Goal: Navigation & Orientation: Understand site structure

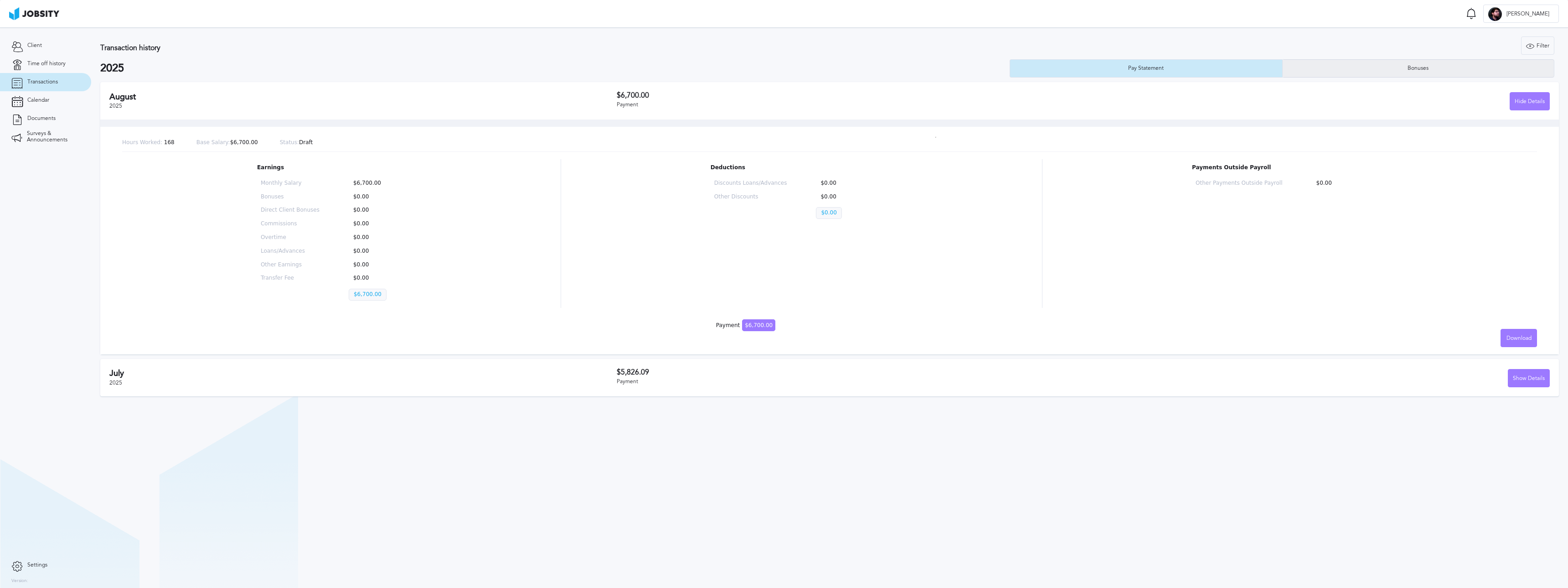
click at [1400, 69] on div "Bonuses" at bounding box center [1419, 68] width 272 height 19
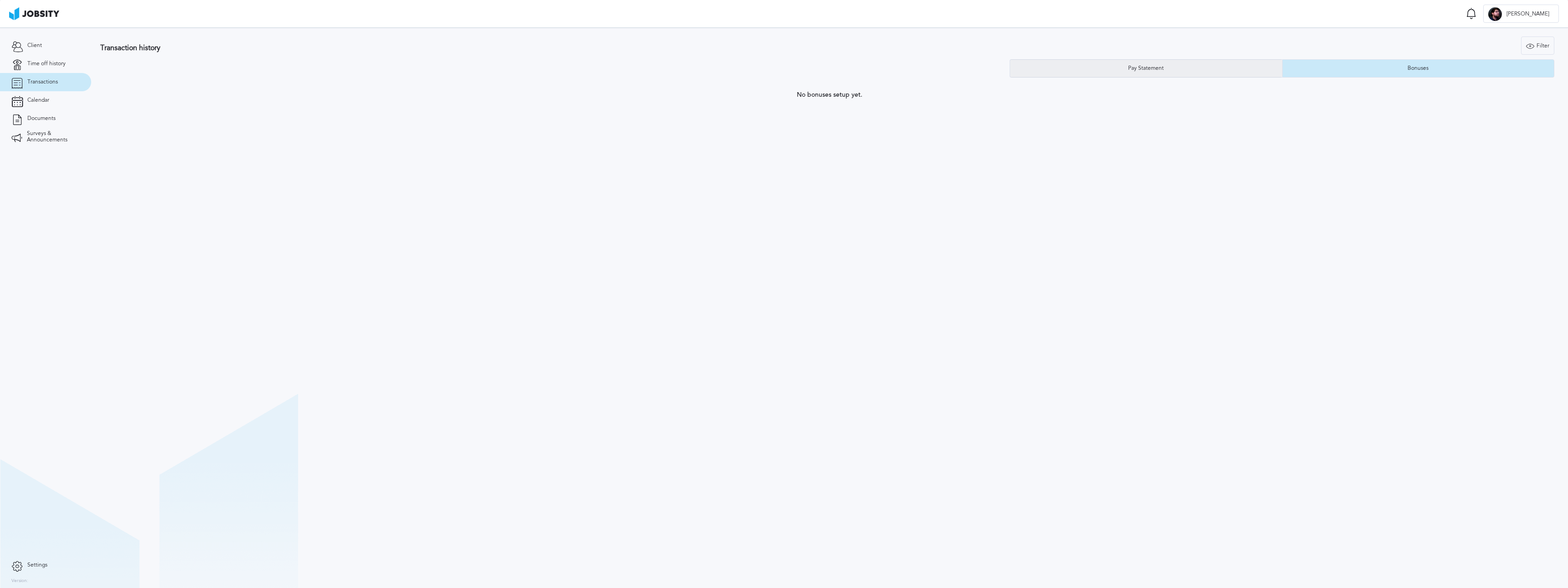
click at [1197, 66] on div "Pay Statement" at bounding box center [1146, 68] width 272 height 19
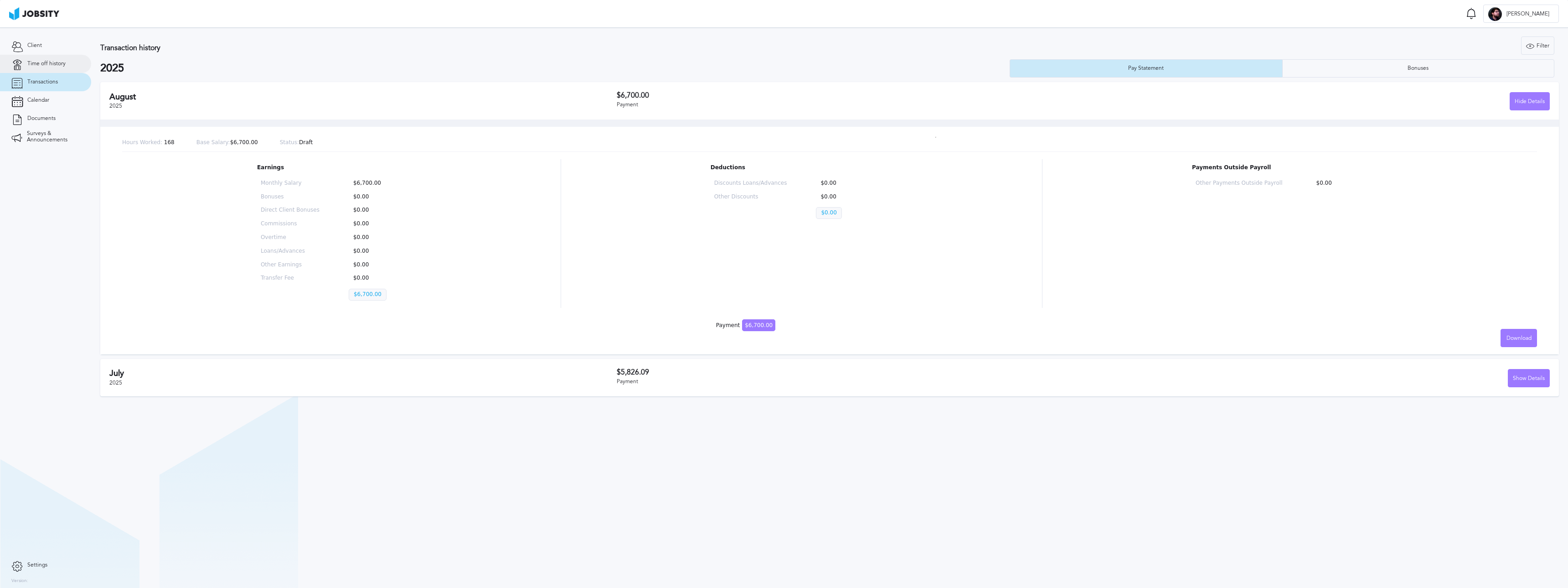
click at [62, 66] on span "Time off history" at bounding box center [47, 63] width 38 height 6
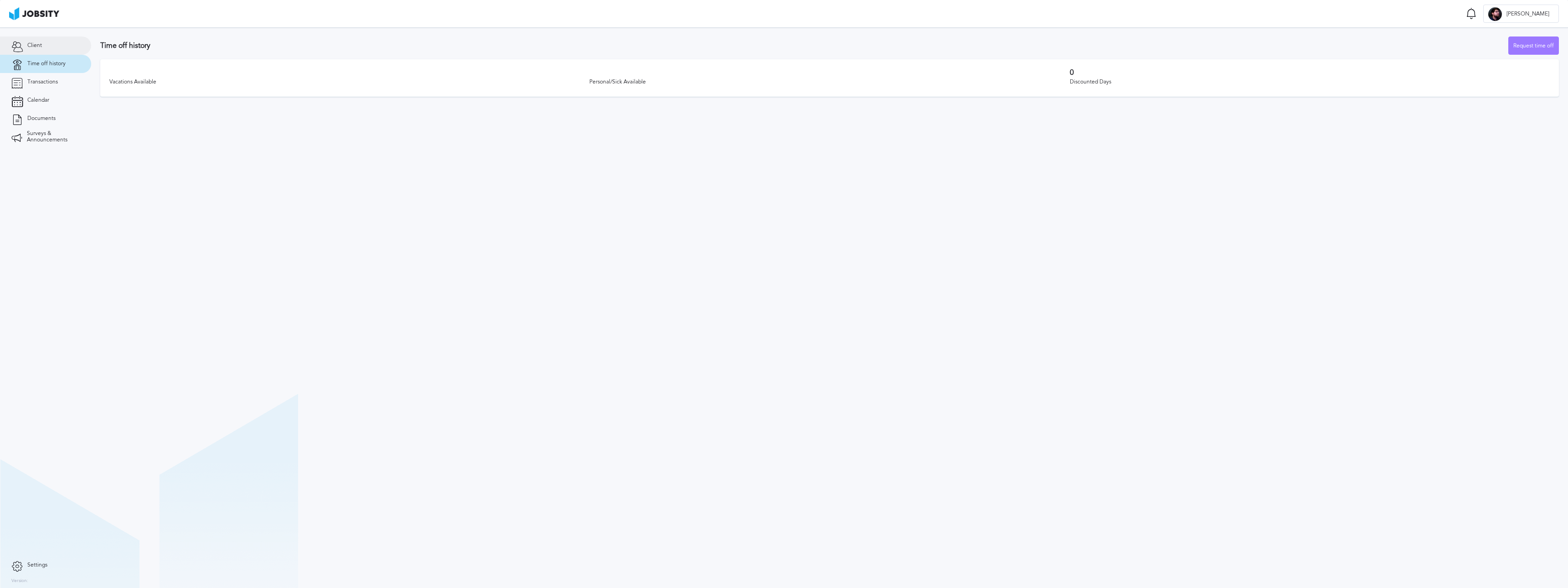
click at [54, 51] on link "Client" at bounding box center [45, 45] width 91 height 19
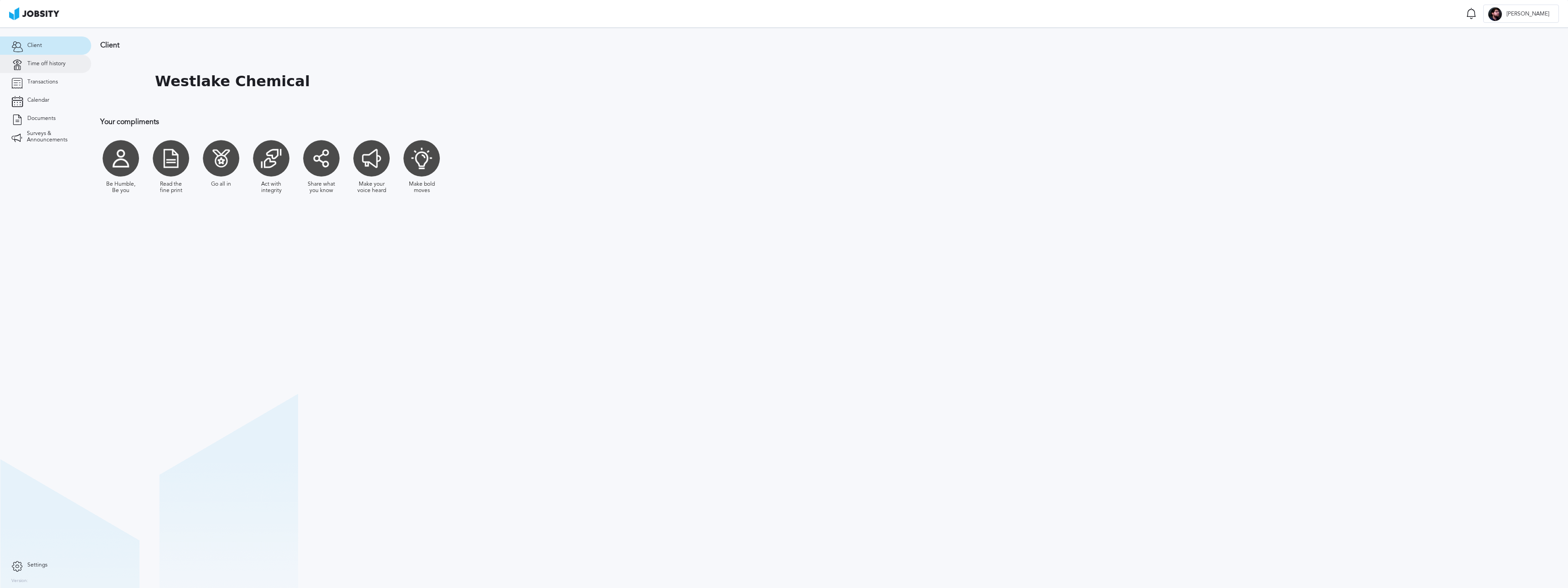
click at [65, 59] on link "Time off history" at bounding box center [45, 64] width 91 height 19
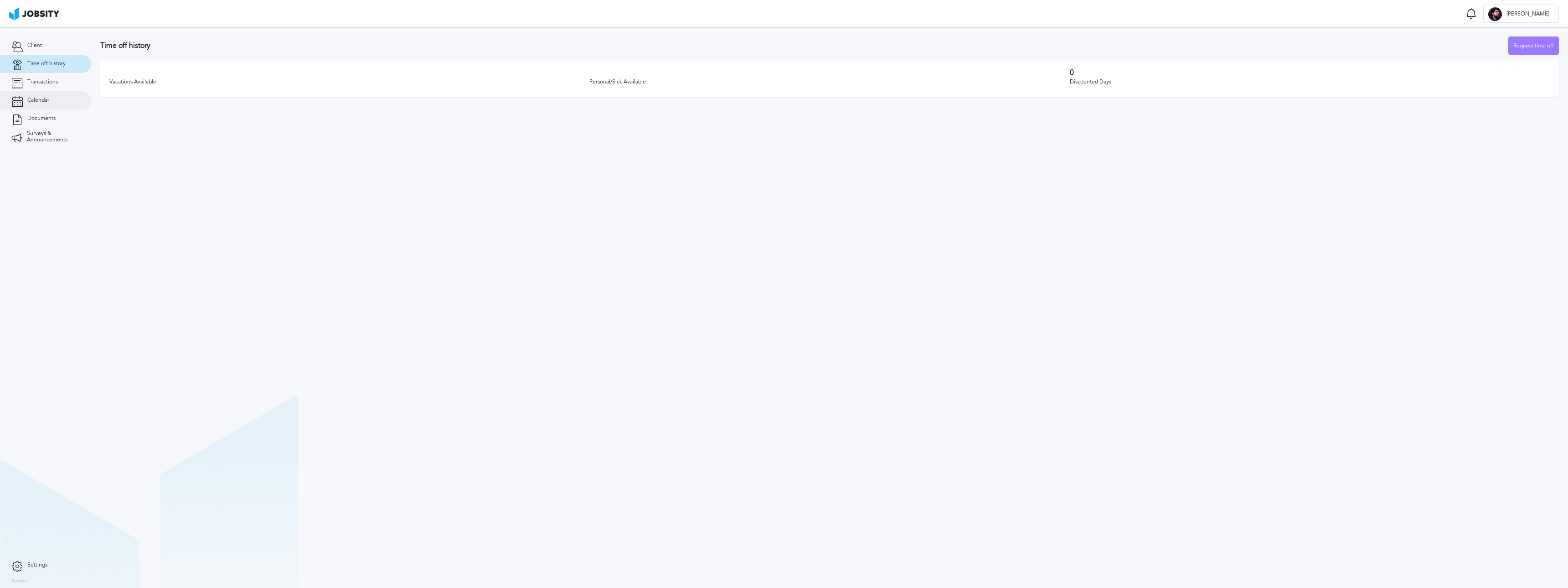
click at [38, 105] on link "Calendar" at bounding box center [45, 100] width 91 height 19
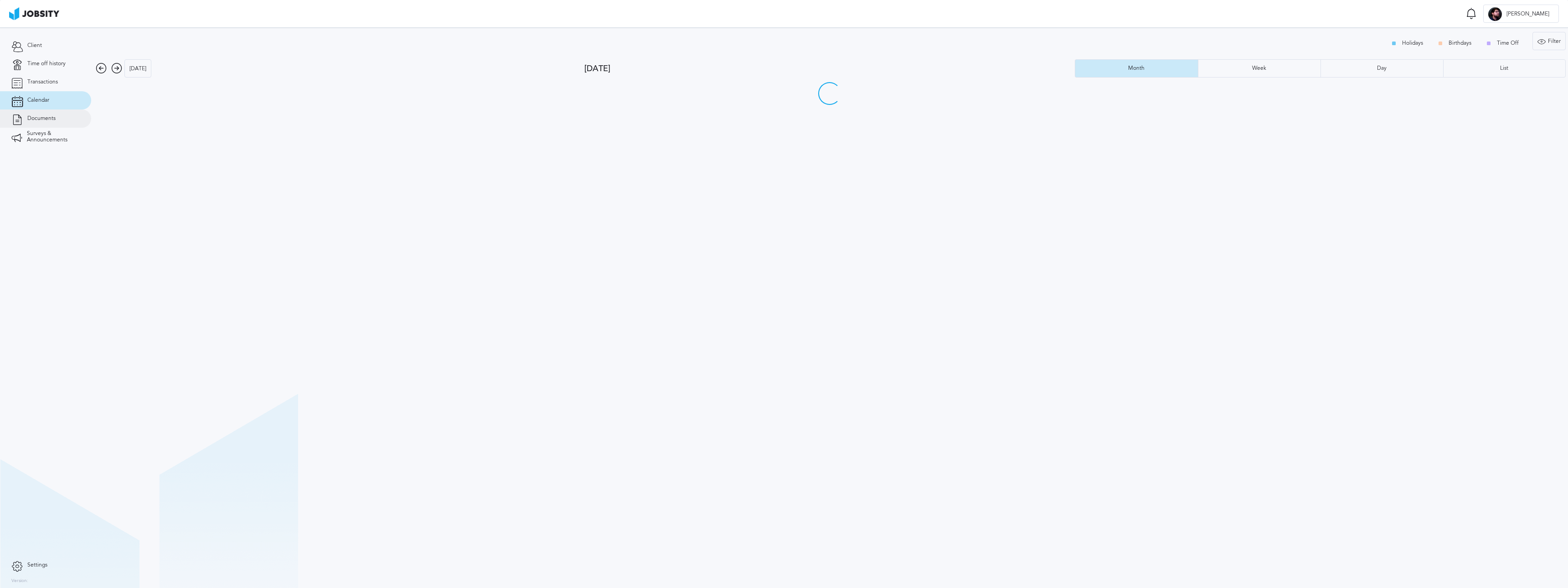
click at [42, 122] on span "Documents" at bounding box center [41, 118] width 28 height 6
click at [49, 82] on span "Transactions" at bounding box center [43, 82] width 30 height 6
click at [53, 69] on link "Time off history" at bounding box center [45, 64] width 91 height 19
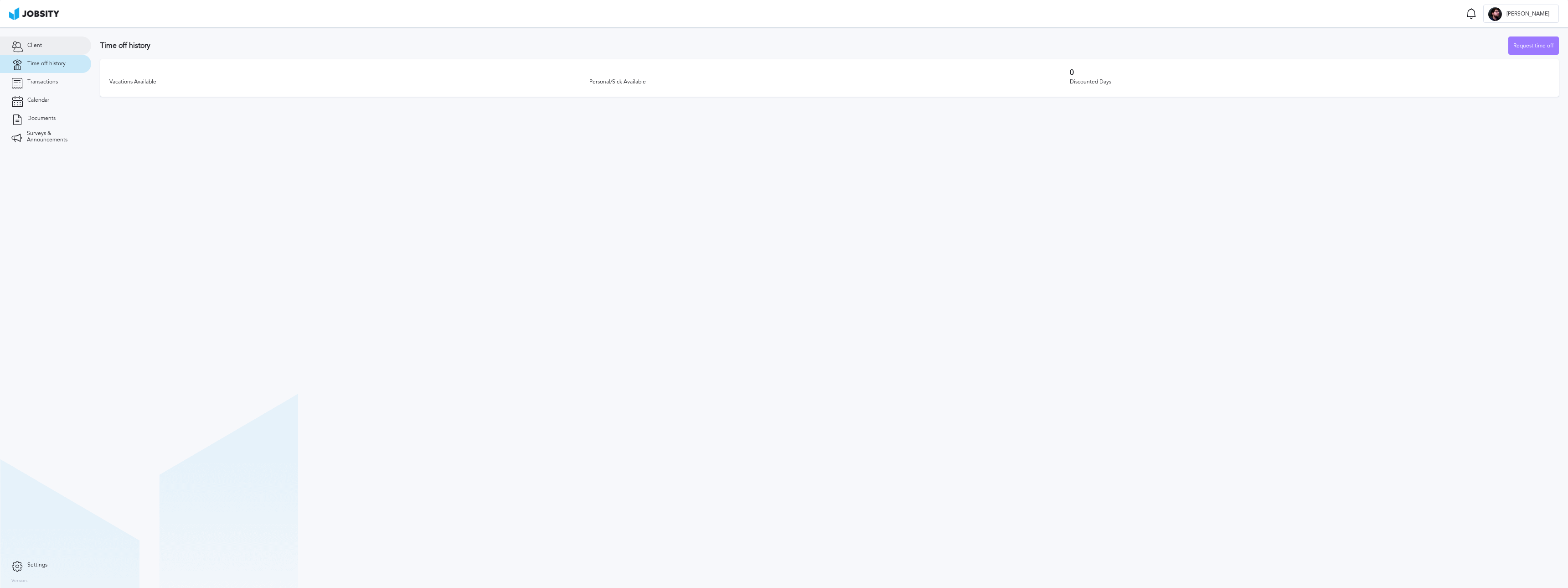
click at [51, 45] on link "Client" at bounding box center [45, 45] width 91 height 19
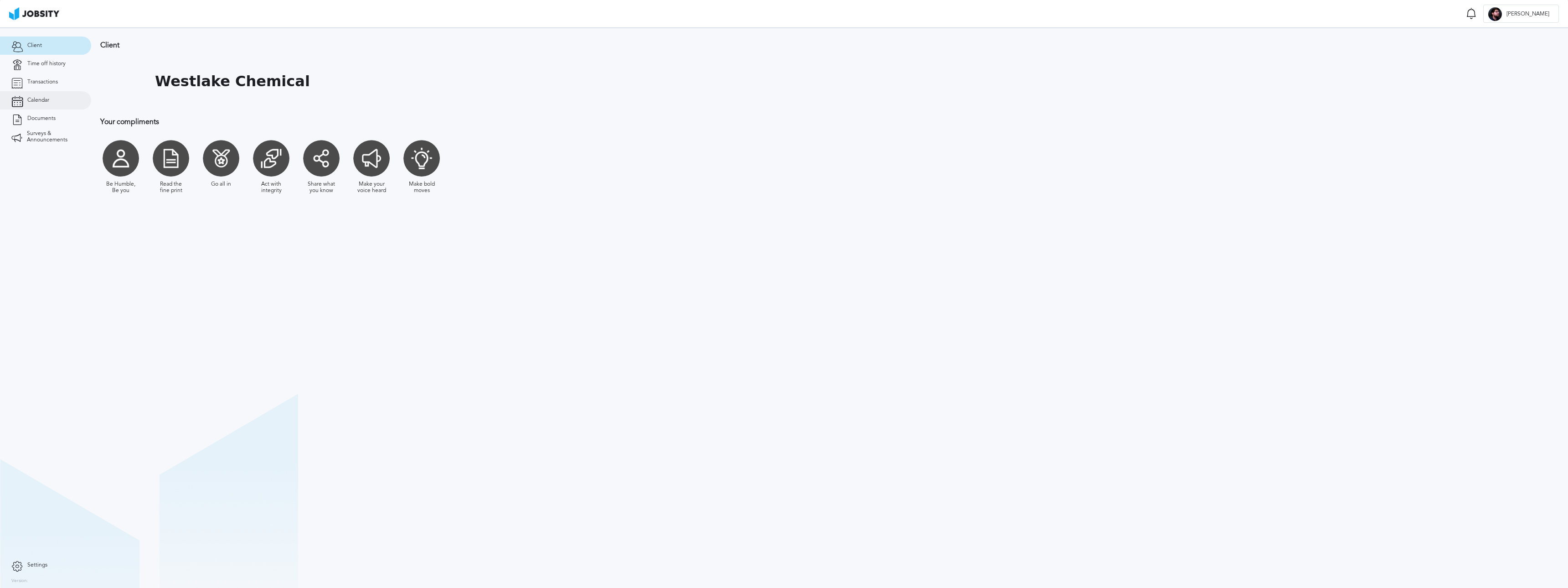
click at [47, 101] on span "Calendar" at bounding box center [38, 100] width 22 height 6
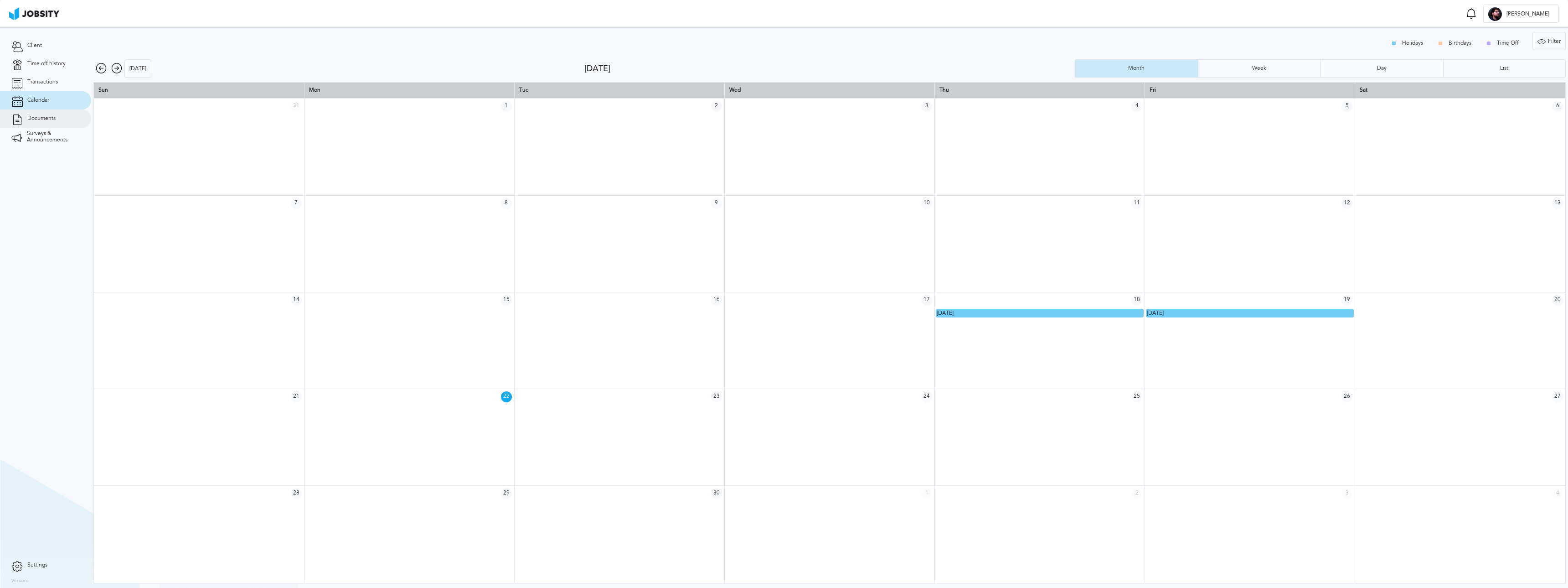
click at [48, 116] on span "Documents" at bounding box center [41, 118] width 28 height 6
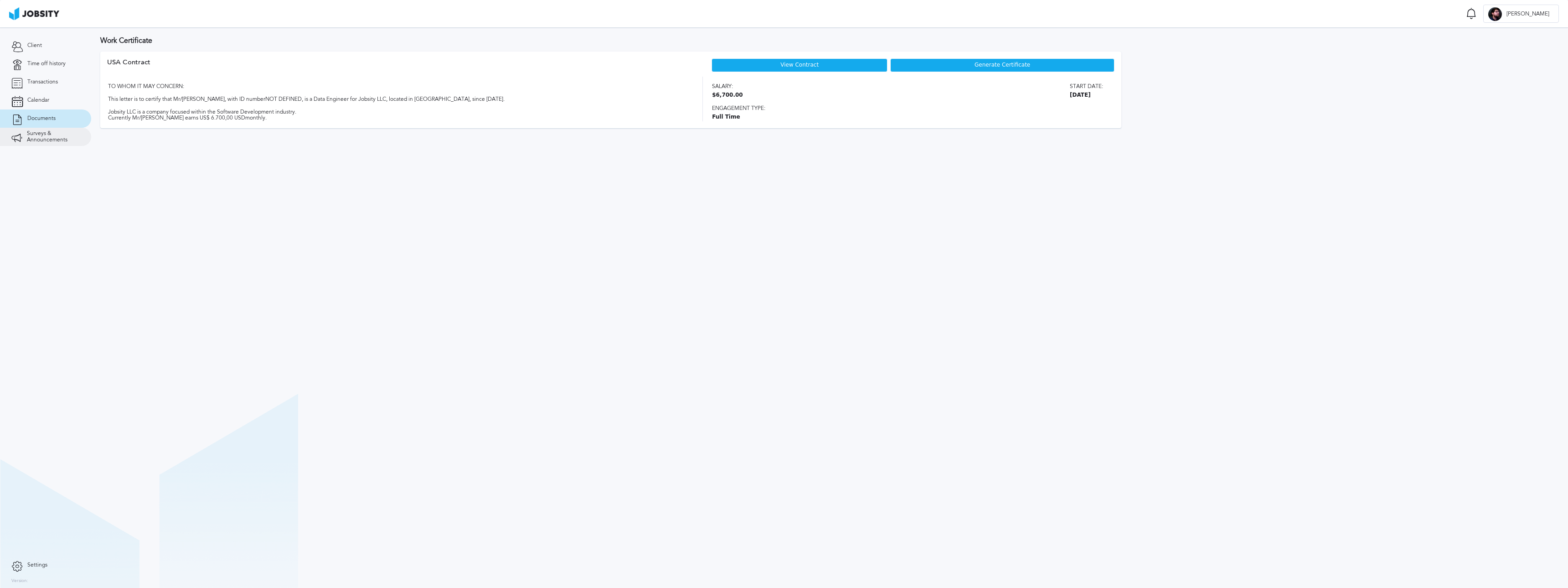
click at [49, 137] on span "Surveys & Announcements" at bounding box center [53, 137] width 53 height 13
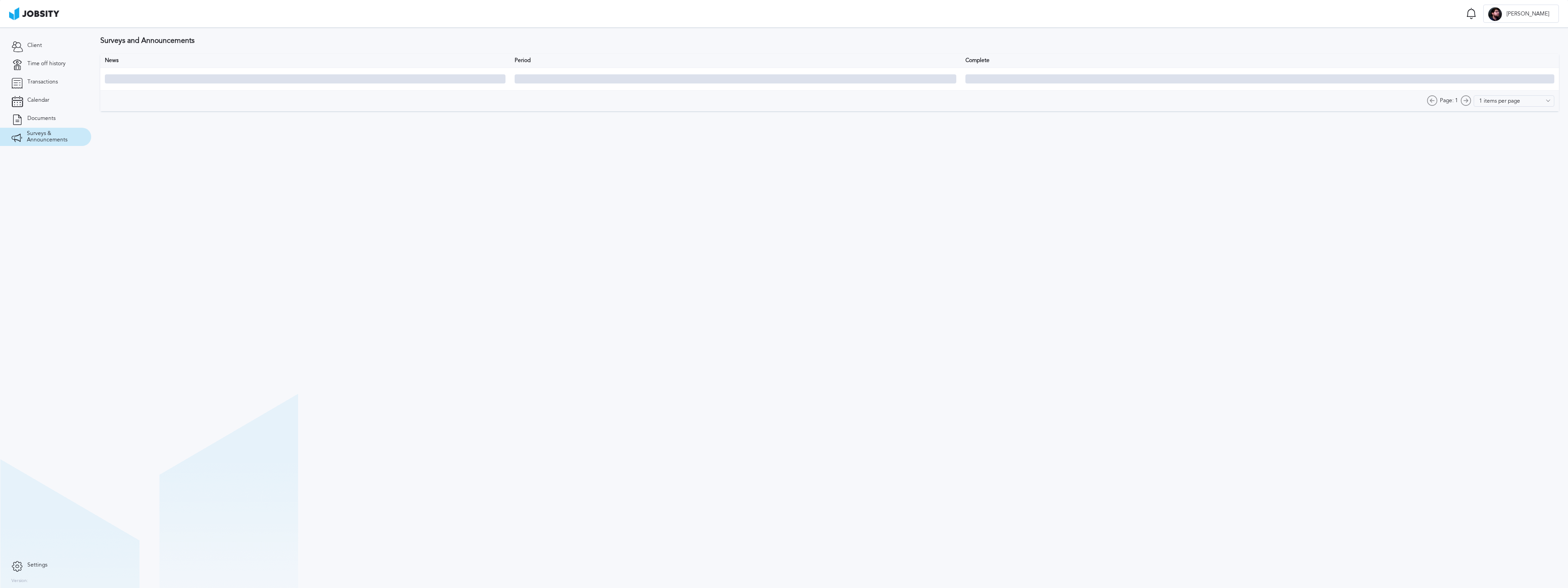
type input "10 items per page"
click at [45, 113] on link "Documents" at bounding box center [45, 118] width 91 height 19
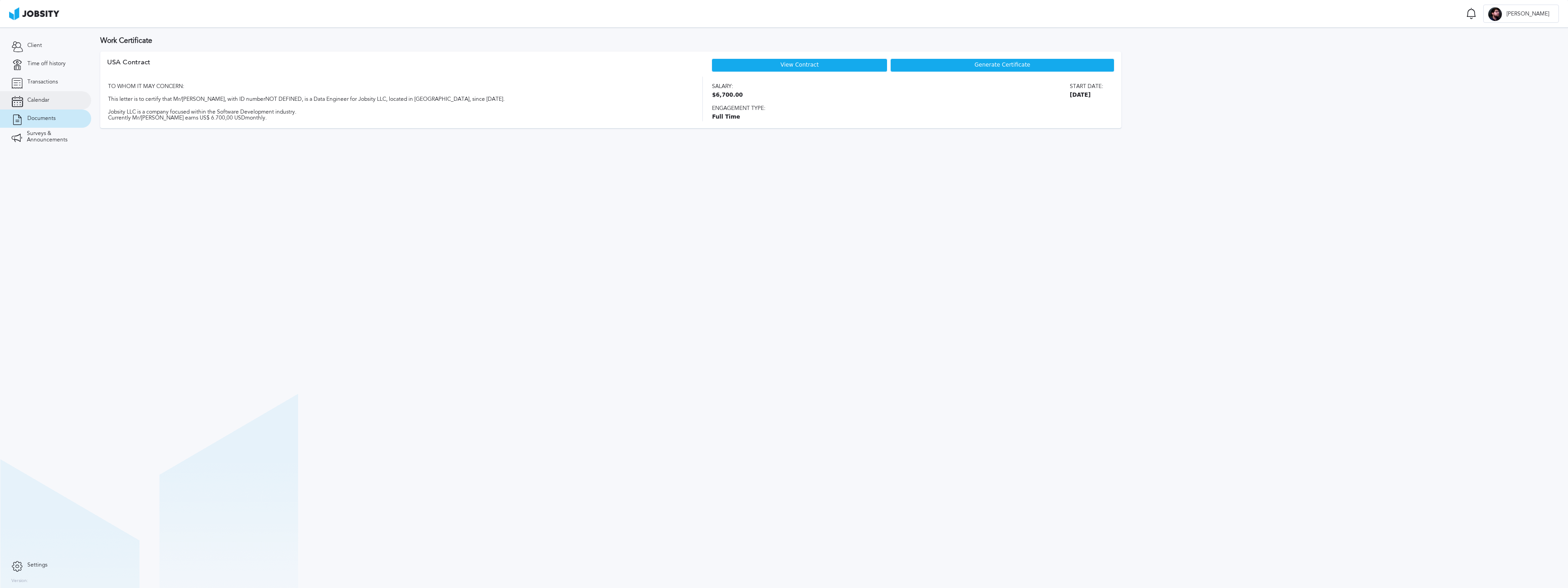
click at [43, 98] on span "Calendar" at bounding box center [38, 100] width 22 height 6
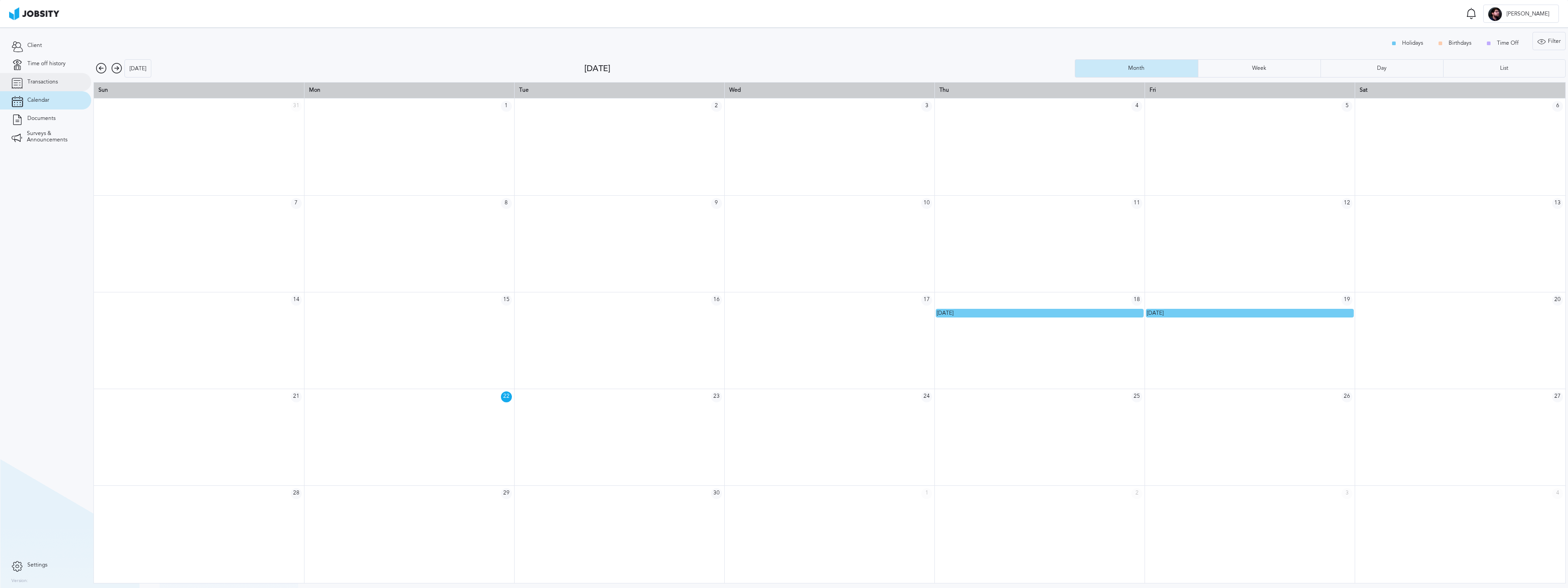
click at [50, 80] on span "Transactions" at bounding box center [43, 82] width 30 height 6
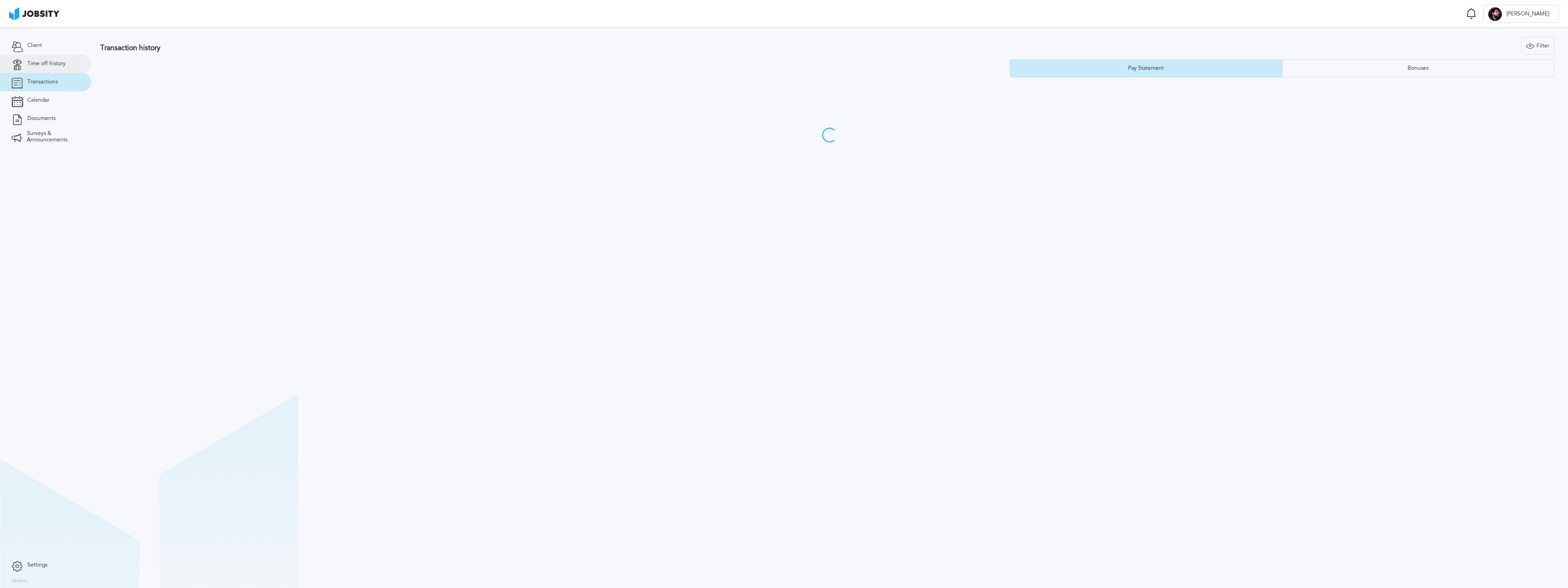
click at [49, 67] on span "Time off history" at bounding box center [47, 63] width 38 height 6
